Goal: Task Accomplishment & Management: Manage account settings

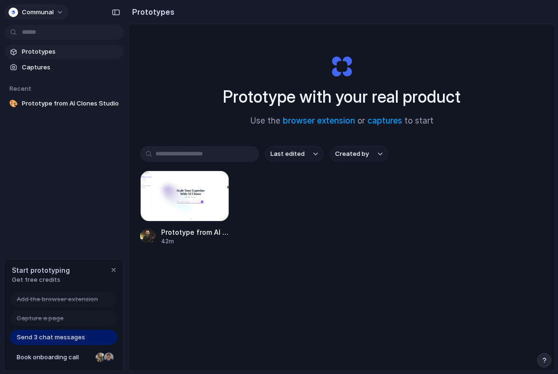
click at [56, 10] on button "Communal" at bounding box center [37, 12] width 64 height 15
click at [46, 32] on span "Settings" at bounding box center [35, 34] width 26 height 10
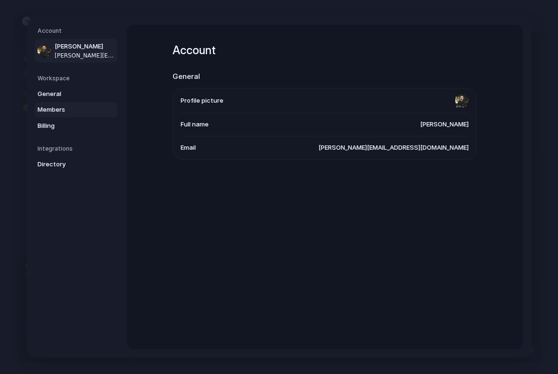
click at [68, 112] on span "Members" at bounding box center [68, 110] width 61 height 10
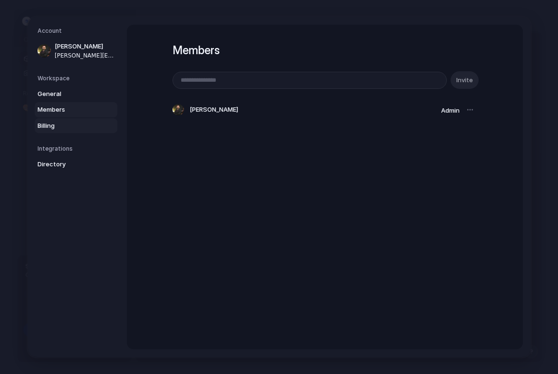
click at [57, 126] on span "Billing" at bounding box center [68, 126] width 61 height 10
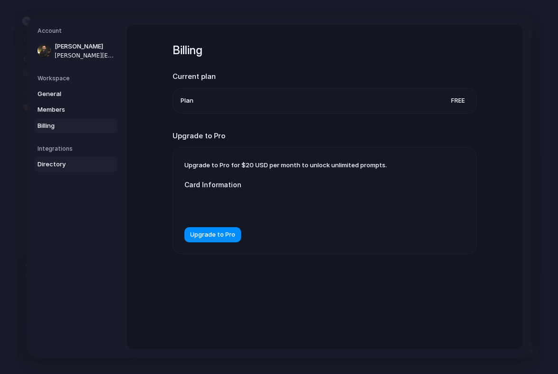
click at [72, 165] on span "Directory" at bounding box center [68, 165] width 61 height 10
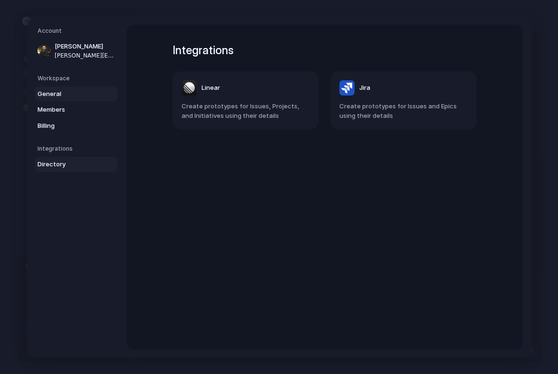
click at [77, 95] on span "General" at bounding box center [68, 94] width 61 height 10
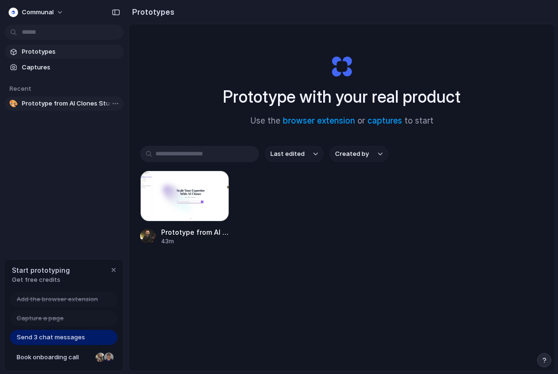
click at [57, 104] on span "Prototype from AI Clones Studio" at bounding box center [71, 104] width 98 height 10
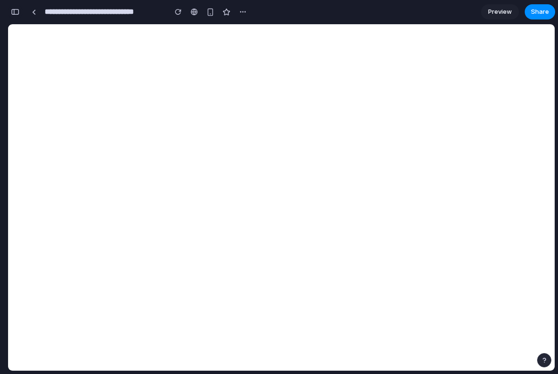
click at [18, 10] on div "button" at bounding box center [15, 12] width 9 height 7
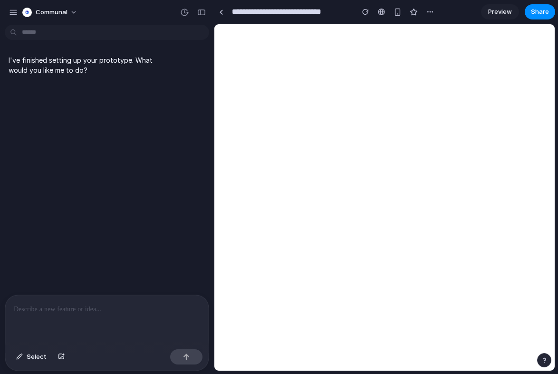
click at [56, 314] on p at bounding box center [107, 309] width 186 height 11
click at [201, 12] on div "button" at bounding box center [201, 12] width 9 height 7
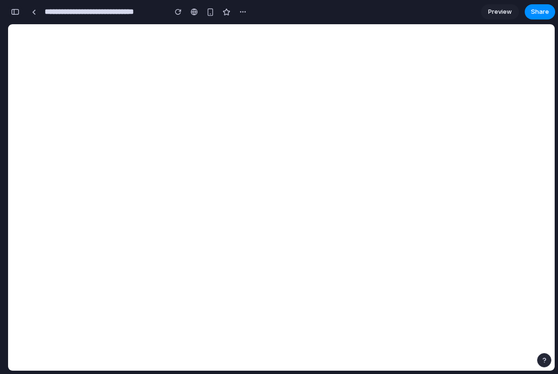
click at [17, 12] on div "button" at bounding box center [15, 12] width 9 height 7
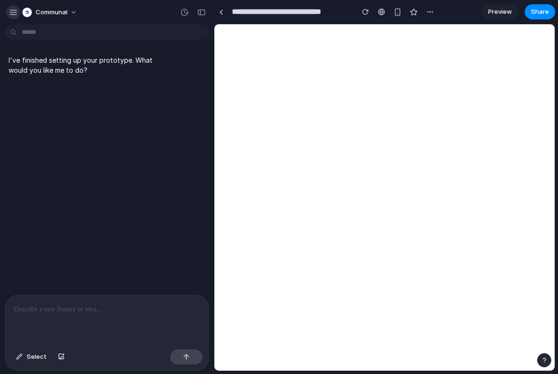
click at [13, 13] on div "button" at bounding box center [13, 12] width 9 height 9
click at [13, 10] on div "button" at bounding box center [13, 12] width 9 height 9
click at [14, 8] on div "button" at bounding box center [13, 12] width 9 height 9
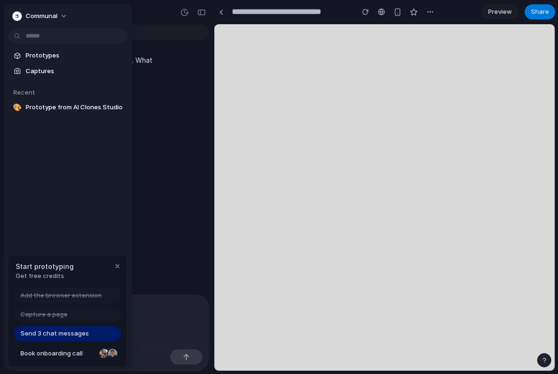
click at [14, 8] on div "Communal" at bounding box center [68, 15] width 128 height 23
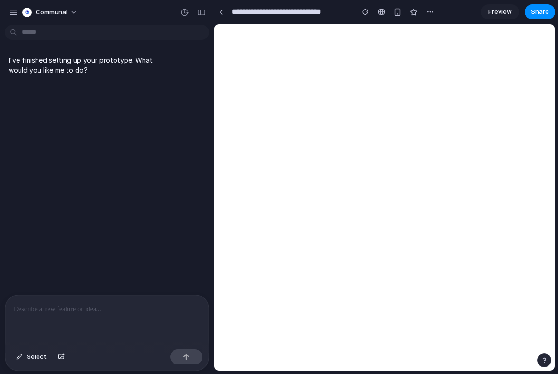
click at [166, 23] on div at bounding box center [107, 31] width 214 height 17
click at [222, 14] on div at bounding box center [221, 12] width 4 height 5
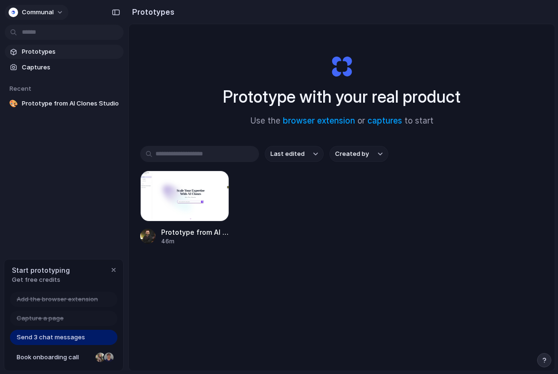
click at [40, 12] on span "Communal" at bounding box center [38, 13] width 32 height 10
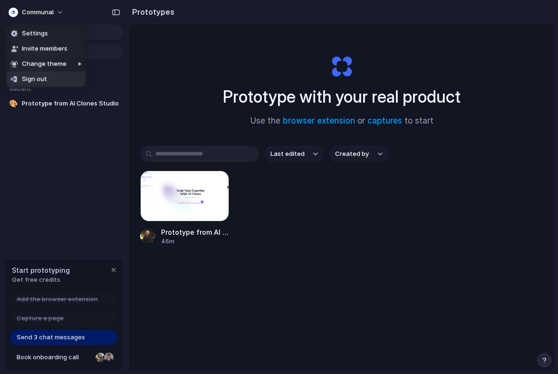
click at [42, 80] on span "Sign out" at bounding box center [34, 80] width 25 height 10
